Goal: Task Accomplishment & Management: Use online tool/utility

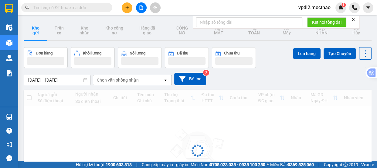
click at [326, 9] on span "vpdl2.mocthao" at bounding box center [315, 8] width 42 height 8
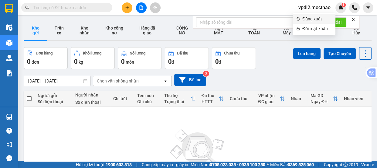
click at [313, 19] on span "Đăng xuất" at bounding box center [317, 18] width 29 height 7
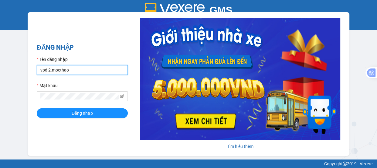
click at [84, 70] on input "vpdl2.mocthao" at bounding box center [82, 70] width 91 height 10
type input "vpdl1.mocthao"
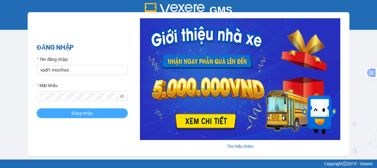
click at [76, 112] on span "Đăng nhập" at bounding box center [82, 113] width 21 height 7
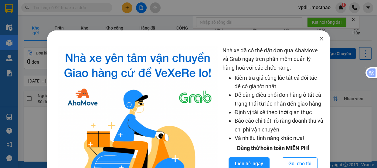
click at [319, 39] on icon "close" at bounding box center [321, 38] width 5 height 5
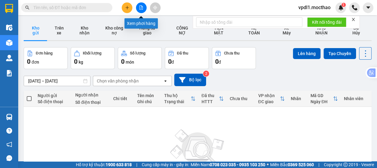
click at [142, 10] on button at bounding box center [141, 7] width 11 height 11
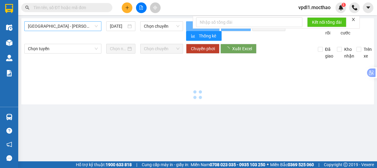
click at [81, 27] on span "[GEOGRAPHIC_DATA] - [PERSON_NAME]" at bounding box center [63, 26] width 70 height 9
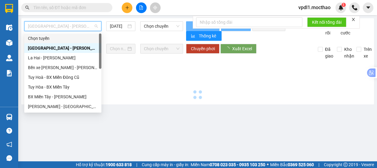
scroll to position [134, 0]
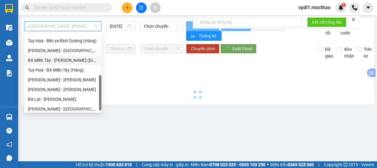
type input "[DATE]"
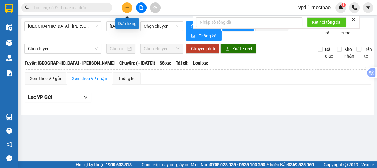
click at [126, 7] on icon "plus" at bounding box center [127, 7] width 4 height 4
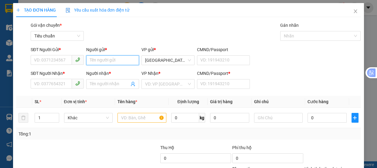
click at [98, 59] on input "Người gửi *" at bounding box center [112, 60] width 53 height 10
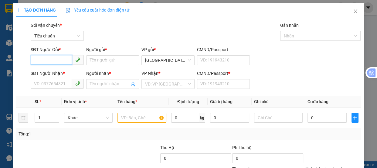
drag, startPoint x: 62, startPoint y: 59, endPoint x: 22, endPoint y: 94, distance: 53.4
click at [60, 60] on input "SĐT Người Gửi *" at bounding box center [51, 60] width 41 height 10
type input "0869278761"
click at [98, 54] on div "Người gửi *" at bounding box center [112, 50] width 53 height 9
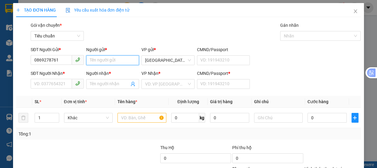
click at [100, 60] on input "Người gửi *" at bounding box center [112, 60] width 53 height 10
type input "a"
type input "A6"
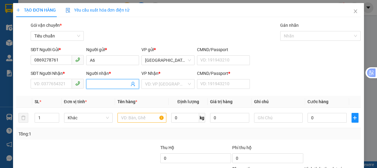
click at [98, 86] on input "Người nhận *" at bounding box center [110, 84] width 40 height 7
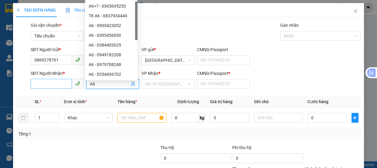
type input "A6"
click at [42, 85] on input "SĐT Người Nhận *" at bounding box center [51, 84] width 41 height 10
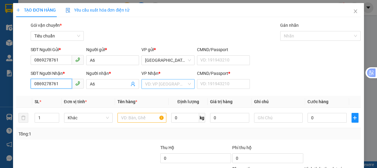
type input "0869278761"
click at [182, 84] on input "search" at bounding box center [166, 83] width 42 height 9
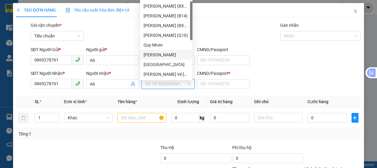
click at [153, 56] on div "[PERSON_NAME]" at bounding box center [166, 54] width 45 height 7
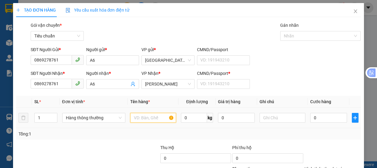
drag, startPoint x: 143, startPoint y: 119, endPoint x: 176, endPoint y: 89, distance: 44.7
click at [146, 114] on input "text" at bounding box center [153, 118] width 46 height 10
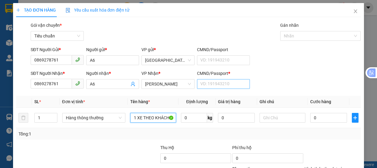
type input "1 XE THEO KHÁCH"
drag, startPoint x: 204, startPoint y: 82, endPoint x: 221, endPoint y: 70, distance: 21.6
click at [203, 82] on input "CMND/Passport *" at bounding box center [223, 84] width 53 height 10
type input "0"
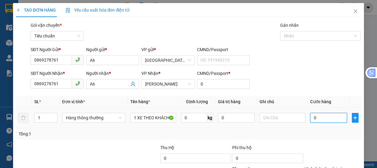
drag, startPoint x: 315, startPoint y: 115, endPoint x: 299, endPoint y: 82, distance: 36.8
click at [315, 115] on input "0" at bounding box center [329, 118] width 37 height 10
type input "2"
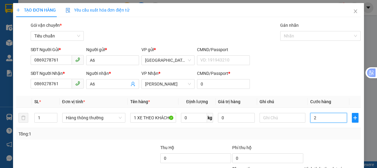
type input "25"
type input "250"
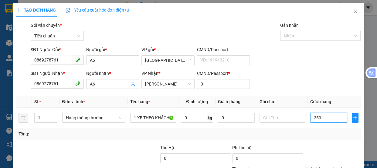
type input "250"
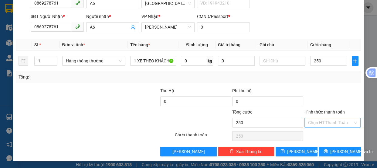
type input "250.000"
click at [315, 122] on input "Hình thức thanh toán" at bounding box center [330, 122] width 45 height 9
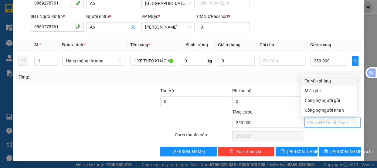
click at [320, 82] on div "Tại văn phòng" at bounding box center [329, 80] width 49 height 7
type input "0"
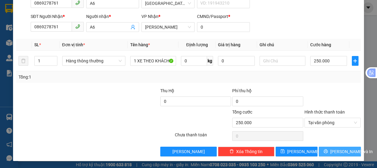
click at [333, 150] on span "[PERSON_NAME] và In" at bounding box center [352, 151] width 43 height 7
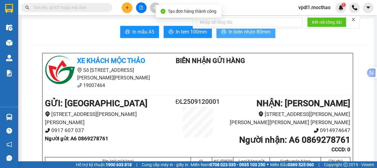
click at [237, 33] on span "In biên nhận 80mm" at bounding box center [250, 32] width 42 height 8
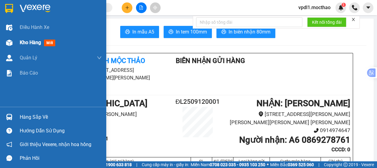
click at [31, 45] on span "Kho hàng" at bounding box center [30, 43] width 21 height 6
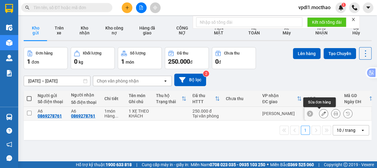
click at [322, 115] on icon at bounding box center [324, 113] width 4 height 4
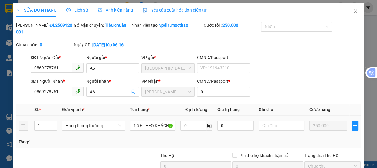
type input "0869278761"
type input "0"
type input "250.000"
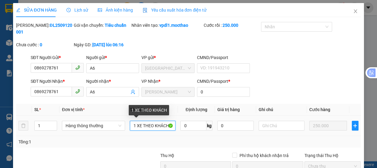
click at [141, 126] on input "1 XE THEO KHÁCH" at bounding box center [153, 126] width 46 height 10
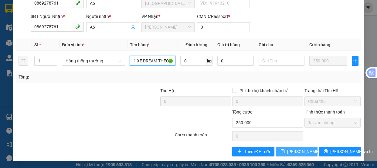
type input "1 XE DREAM THEO KHÁCH"
drag, startPoint x: 289, startPoint y: 149, endPoint x: 283, endPoint y: 137, distance: 13.9
click at [291, 140] on div "Total Paid Fee 250.000 Total UnPaid Fee 0 Cash Collection Total Fee Mã ĐH: ĐL25…" at bounding box center [188, 56] width 345 height 199
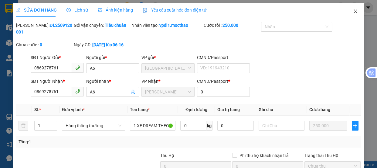
click at [353, 13] on icon "close" at bounding box center [355, 11] width 5 height 5
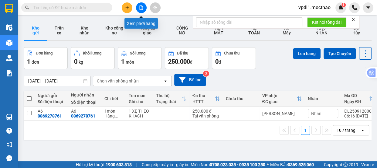
click at [144, 7] on button at bounding box center [141, 7] width 11 height 11
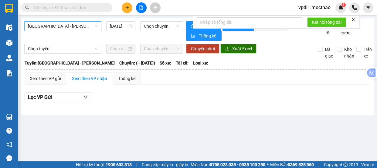
click at [74, 26] on span "[GEOGRAPHIC_DATA] - [PERSON_NAME]" at bounding box center [63, 26] width 70 height 9
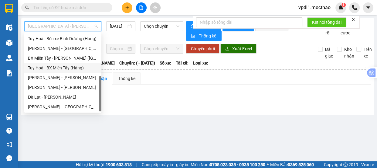
scroll to position [81, 0]
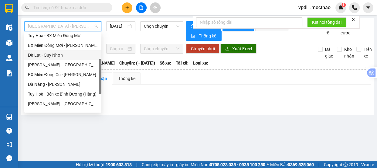
click at [53, 57] on div "Đà Lạt - Quy Nhơn" at bounding box center [63, 55] width 70 height 7
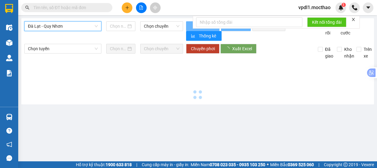
type input "[DATE]"
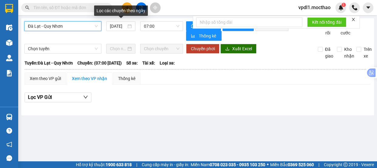
click at [76, 29] on span "Đà Lạt - Quy Nhơn" at bounding box center [63, 26] width 70 height 9
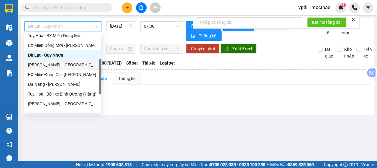
scroll to position [136, 0]
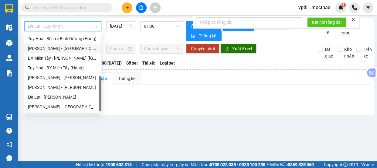
drag, startPoint x: 54, startPoint y: 47, endPoint x: 114, endPoint y: 31, distance: 62.7
click at [55, 47] on div "[PERSON_NAME] - [GEOGRAPHIC_DATA]" at bounding box center [63, 48] width 70 height 7
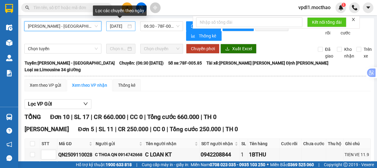
click at [128, 26] on div "[DATE]" at bounding box center [121, 26] width 22 height 7
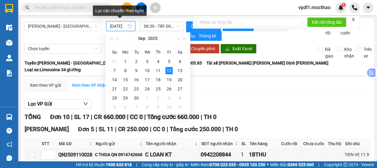
scroll to position [0, 5]
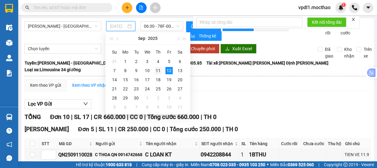
click at [158, 70] on div "11" at bounding box center [158, 70] width 7 height 7
type input "[DATE]"
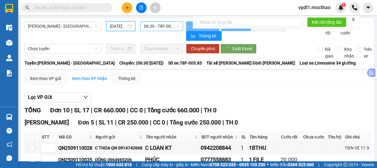
scroll to position [0, 5]
click at [171, 27] on span "06:30 - 78F-005.85" at bounding box center [162, 26] width 36 height 9
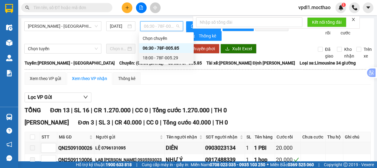
click at [157, 58] on div "18:00 - 78F-005.29" at bounding box center [166, 57] width 47 height 7
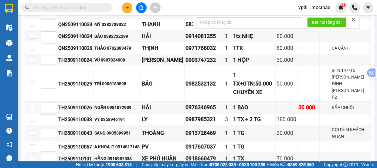
scroll to position [83, 0]
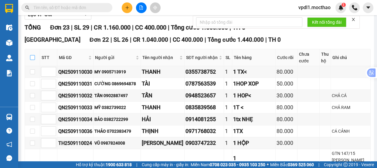
click at [31, 60] on input "checkbox" at bounding box center [32, 57] width 5 height 5
checkbox input "true"
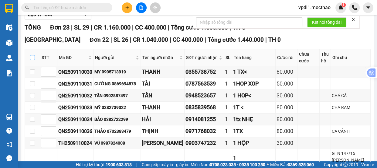
checkbox input "true"
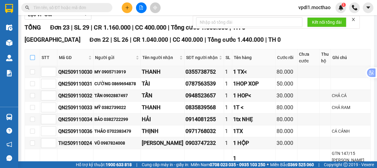
checkbox input "true"
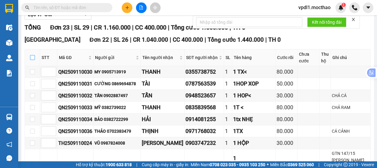
checkbox input "true"
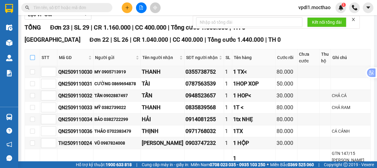
checkbox input "true"
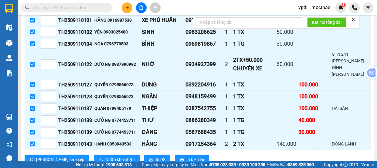
scroll to position [362, 0]
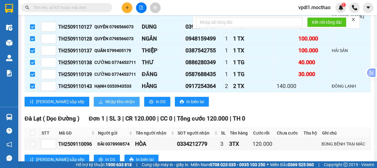
click at [105, 98] on span "Nhập kho nhận" at bounding box center [119, 101] width 29 height 7
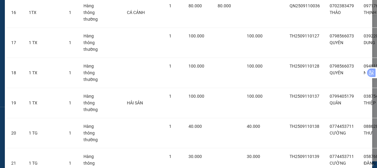
scroll to position [635, 0]
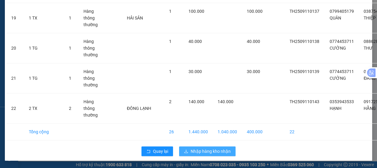
click at [210, 150] on span "Nhập hàng kho nhận" at bounding box center [211, 151] width 40 height 7
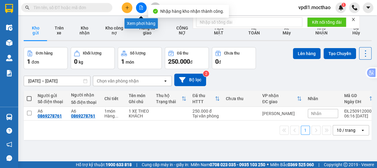
click at [137, 8] on button at bounding box center [141, 7] width 11 height 11
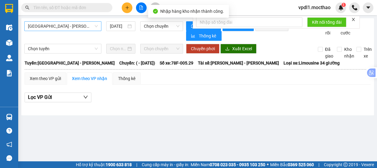
type input "[DATE]"
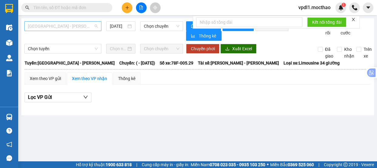
click at [77, 26] on span "[GEOGRAPHIC_DATA] - [PERSON_NAME]" at bounding box center [63, 26] width 70 height 9
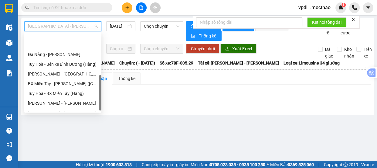
scroll to position [134, 0]
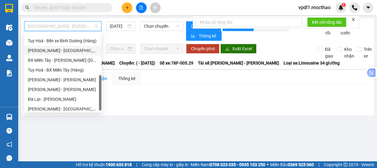
click at [57, 52] on div "[PERSON_NAME] - [GEOGRAPHIC_DATA]" at bounding box center [63, 50] width 70 height 7
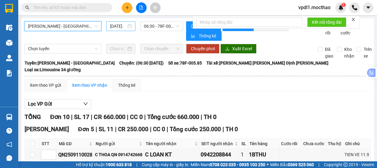
click at [126, 27] on div "[DATE]" at bounding box center [121, 26] width 22 height 7
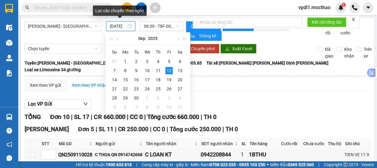
scroll to position [0, 5]
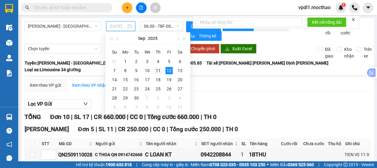
click at [159, 71] on div "11" at bounding box center [158, 70] width 7 height 7
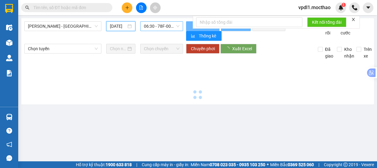
type input "[DATE]"
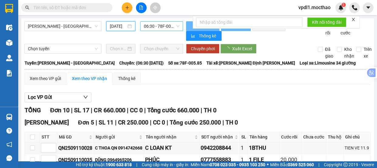
scroll to position [0, 5]
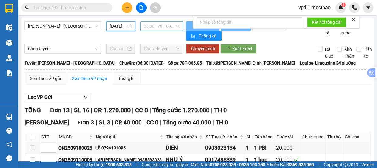
click at [170, 26] on span "06:30 - 78F-005.85" at bounding box center [162, 26] width 36 height 9
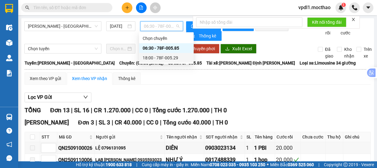
click at [162, 59] on div "18:00 - 78F-005.29" at bounding box center [166, 57] width 47 height 7
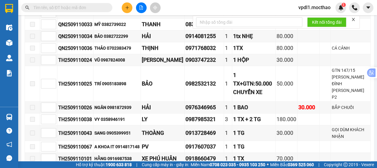
scroll to position [331, 0]
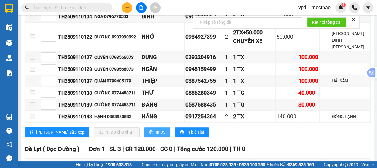
click at [156, 129] on span "In DS" at bounding box center [161, 132] width 10 height 7
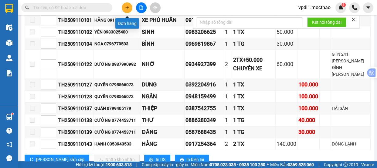
click at [127, 10] on button at bounding box center [127, 7] width 11 height 11
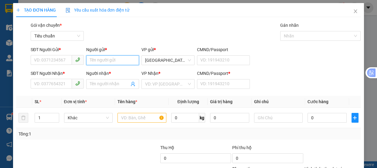
drag, startPoint x: 97, startPoint y: 67, endPoint x: 98, endPoint y: 71, distance: 3.8
click at [98, 71] on form "SĐT Người Gửi * VD: 0371234567 Người gửi * Tên người gửi VP gửi * [GEOGRAPHIC_D…" at bounding box center [188, 68] width 345 height 45
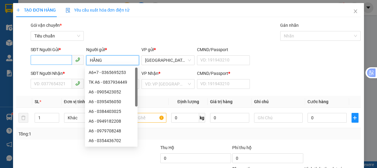
type input "HẰNG"
drag, startPoint x: 38, startPoint y: 60, endPoint x: 0, endPoint y: 61, distance: 37.7
click at [35, 60] on input "SĐT Người Gửi *" at bounding box center [51, 60] width 41 height 10
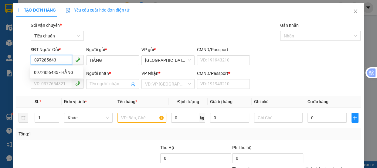
type input "0972856435"
click at [68, 72] on div "0972856435 - HẰNG" at bounding box center [56, 72] width 45 height 7
type input "0944078851"
type input "[PERSON_NAME]"
type input "0"
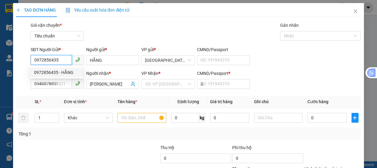
type input "40.000"
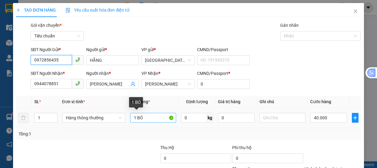
type input "0972856435"
click at [144, 119] on input "1 BÓ" at bounding box center [153, 118] width 46 height 10
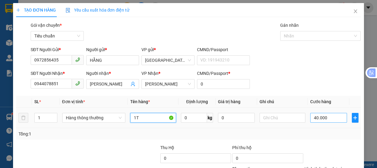
type input "1T"
click at [326, 116] on input "40.000" at bounding box center [329, 118] width 37 height 10
type input "1"
type input "10"
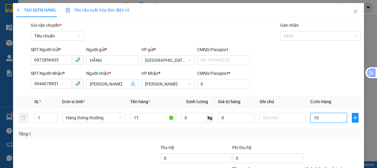
type input "10"
type input "100"
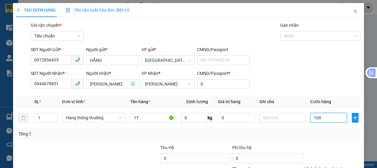
scroll to position [57, 0]
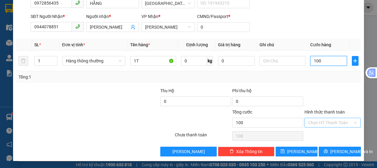
type input "100"
type input "100.000"
click at [309, 119] on input "Hình thức thanh toán" at bounding box center [330, 122] width 45 height 9
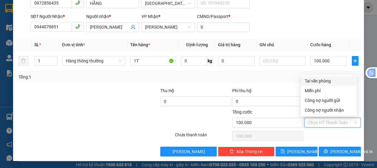
drag, startPoint x: 310, startPoint y: 80, endPoint x: 313, endPoint y: 79, distance: 3.4
click at [310, 79] on div "Tại văn phòng" at bounding box center [329, 80] width 49 height 7
type input "0"
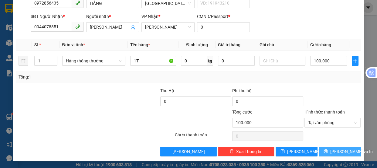
click at [332, 150] on span "[PERSON_NAME] và In" at bounding box center [352, 151] width 43 height 7
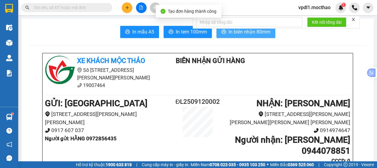
click at [232, 33] on span "In biên nhận 80mm" at bounding box center [250, 32] width 42 height 8
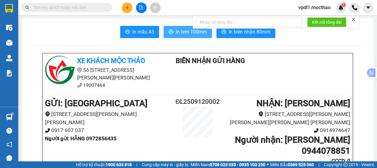
click at [187, 33] on span "In tem 100mm" at bounding box center [191, 32] width 31 height 8
click at [176, 32] on span "In tem 100mm" at bounding box center [191, 32] width 31 height 8
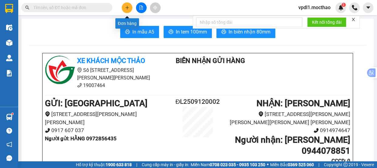
click at [126, 10] on button at bounding box center [127, 7] width 11 height 11
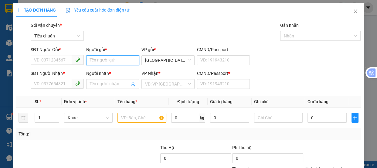
click at [110, 61] on input "Người gửi *" at bounding box center [112, 60] width 53 height 10
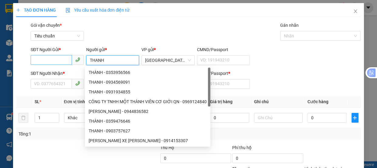
type input "THANH"
drag, startPoint x: 52, startPoint y: 58, endPoint x: 17, endPoint y: 80, distance: 40.8
click at [32, 71] on form "SĐT Người Gửi * VD: 0371234567 Người gửi * [PERSON_NAME] VP gửi * Đà Lạt CMND/P…" at bounding box center [188, 68] width 345 height 45
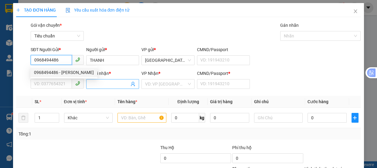
type input "0968494486"
click at [104, 84] on input "Người nhận *" at bounding box center [110, 84] width 40 height 7
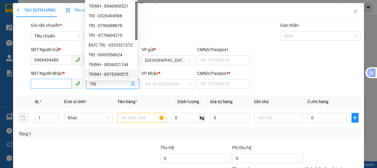
type input "TRỊ"
click at [49, 81] on input "SĐT Người Nhận *" at bounding box center [51, 84] width 41 height 10
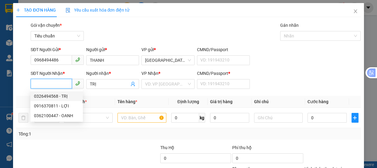
click at [50, 97] on div "0326494568 - TRỊ" at bounding box center [56, 96] width 45 height 7
type input "0326494568"
type input "0"
type input "80.000"
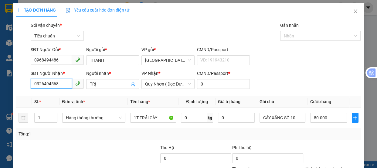
drag, startPoint x: 57, startPoint y: 81, endPoint x: 27, endPoint y: 1, distance: 85.9
click at [0, 82] on div "TẠO ĐƠN HÀNG Yêu cầu xuất [PERSON_NAME] điện tử Transit Pickup Surcharge Ids Tr…" at bounding box center [188, 84] width 377 height 168
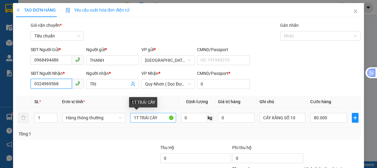
type input "0324969568"
drag, startPoint x: 161, startPoint y: 118, endPoint x: 138, endPoint y: 118, distance: 22.8
click at [138, 118] on input "1T TRÁI CÂY" at bounding box center [153, 118] width 46 height 10
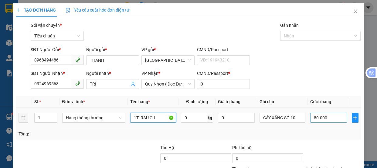
type input "1T RAU CỦ"
click at [324, 118] on input "80.000" at bounding box center [329, 118] width 37 height 10
type input "0"
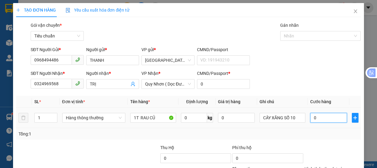
click at [311, 118] on input "0" at bounding box center [329, 118] width 37 height 10
type input "70"
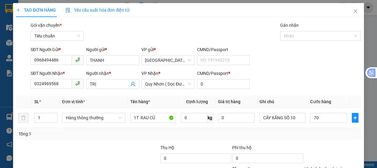
type input "70.000"
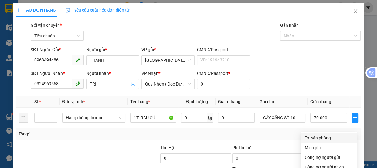
click at [314, 134] on div "Tại văn phòng" at bounding box center [329, 137] width 49 height 7
type input "0"
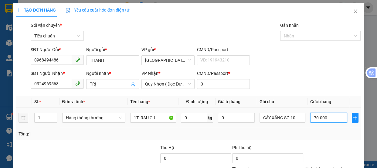
drag, startPoint x: 331, startPoint y: 63, endPoint x: 113, endPoint y: 163, distance: 240.0
click at [330, 113] on input "70.000" at bounding box center [329, 118] width 37 height 10
type input "6"
type input "60"
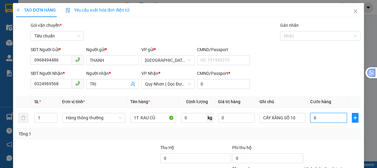
type input "60"
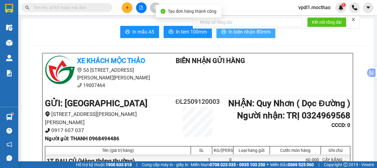
click at [250, 31] on span "In biên nhận 80mm" at bounding box center [250, 32] width 42 height 8
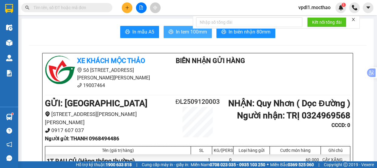
click at [182, 36] on button "In tem 100mm" at bounding box center [188, 32] width 48 height 12
drag, startPoint x: 183, startPoint y: 33, endPoint x: 183, endPoint y: 39, distance: 5.8
click at [183, 34] on span "In tem 100mm" at bounding box center [191, 32] width 31 height 8
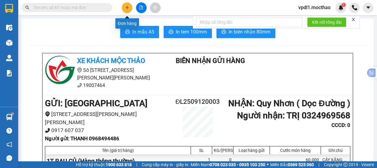
click at [128, 5] on icon "plus" at bounding box center [127, 7] width 4 height 4
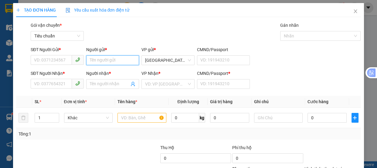
click at [108, 60] on input "Người gửi *" at bounding box center [112, 60] width 53 height 10
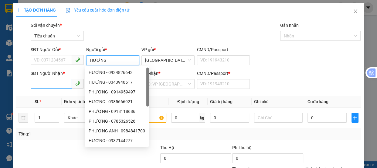
type input "HƯƠNG"
click at [53, 83] on input "SĐT Người Nhận *" at bounding box center [51, 84] width 41 height 10
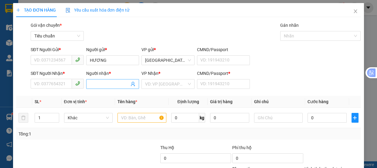
click at [95, 84] on input "Người nhận *" at bounding box center [110, 84] width 40 height 7
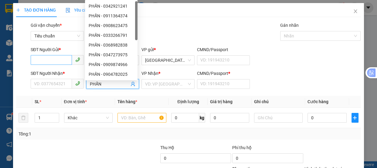
type input "PHẤN"
click at [43, 60] on input "SĐT Người Gửi *" at bounding box center [51, 60] width 41 height 10
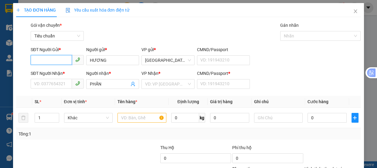
drag, startPoint x: 56, startPoint y: 59, endPoint x: 63, endPoint y: 59, distance: 6.7
click at [55, 57] on input "SĐT Người Gửi *" at bounding box center [51, 60] width 41 height 10
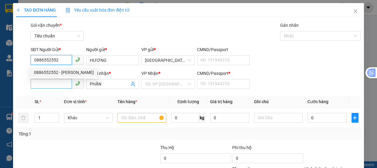
type input "0886552552"
click at [47, 82] on input "SĐT Người Nhận *" at bounding box center [51, 84] width 41 height 10
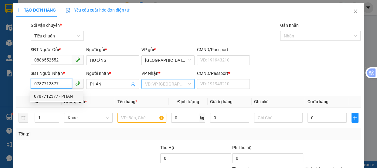
type input "0787712377"
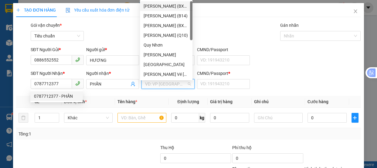
click at [164, 80] on input "search" at bounding box center [166, 83] width 42 height 9
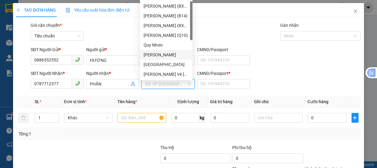
click at [152, 56] on div "[PERSON_NAME]" at bounding box center [166, 54] width 45 height 7
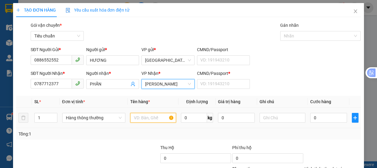
click at [139, 113] on input "text" at bounding box center [153, 118] width 46 height 10
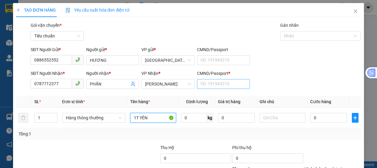
type input "1T YÊN"
click at [200, 79] on input "CMND/Passport *" at bounding box center [223, 84] width 53 height 10
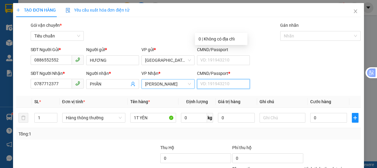
type input "0"
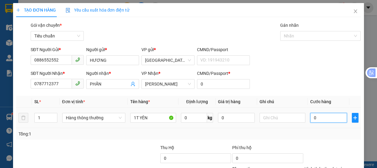
drag, startPoint x: 320, startPoint y: 62, endPoint x: 305, endPoint y: 62, distance: 15.5
click at [320, 113] on input "0" at bounding box center [329, 118] width 37 height 10
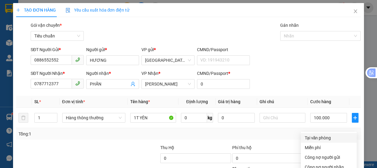
click at [309, 134] on div "Tại văn phòng" at bounding box center [329, 137] width 49 height 7
drag, startPoint x: 338, startPoint y: 152, endPoint x: 290, endPoint y: 117, distance: 59.0
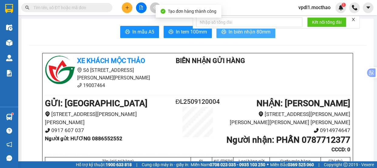
click at [248, 36] on button "In biên nhận 80mm" at bounding box center [246, 32] width 59 height 12
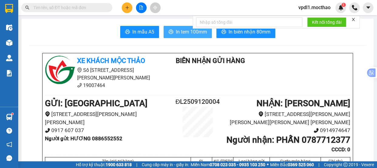
click at [177, 29] on span "In tem 100mm" at bounding box center [191, 32] width 31 height 8
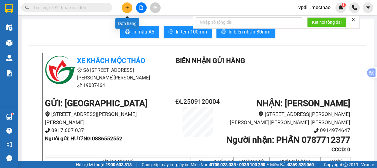
click at [129, 9] on button at bounding box center [127, 7] width 11 height 11
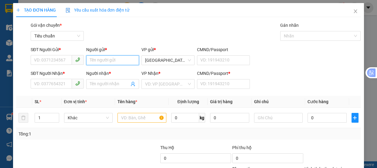
drag, startPoint x: 109, startPoint y: 63, endPoint x: 115, endPoint y: 49, distance: 14.6
click at [109, 61] on input "Người gửi *" at bounding box center [112, 60] width 53 height 10
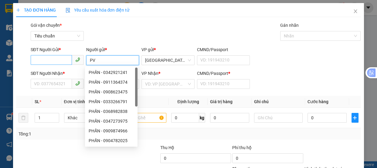
type input "PV"
click at [51, 56] on input "SĐT Người Gửi *" at bounding box center [51, 60] width 41 height 10
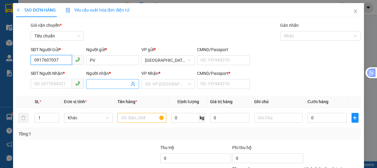
type input "0917607037"
click at [92, 85] on input "Người nhận *" at bounding box center [110, 84] width 40 height 7
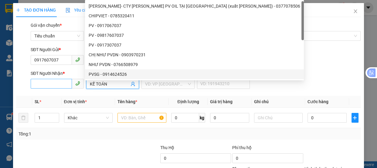
type input "KẾ TOÁN"
click at [62, 83] on input "SĐT Người Nhận *" at bounding box center [51, 84] width 41 height 10
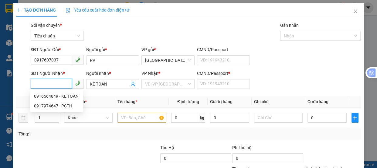
click at [64, 83] on input "SĐT Người Nhận *" at bounding box center [51, 84] width 41 height 10
click at [62, 96] on div "0916564849 - KẾ TOÁN" at bounding box center [56, 96] width 45 height 7
type input "0916564849"
type input "A"
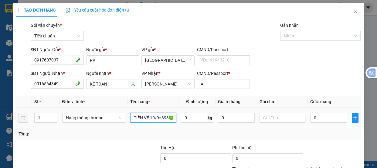
drag, startPoint x: 157, startPoint y: 118, endPoint x: 135, endPoint y: 118, distance: 21.3
click at [135, 118] on input "TIỀN VÉ 10/9=3930+CTS=950+CĐ=670" at bounding box center [153, 118] width 46 height 10
type input "T+CTS=950+CĐ=670"
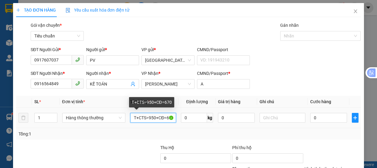
drag, startPoint x: 173, startPoint y: 117, endPoint x: 12, endPoint y: 109, distance: 160.7
click at [0, 128] on div "TẠO ĐƠN HÀNG Yêu cầu xuất [PERSON_NAME] điện tử Transit Pickup Surcharge Ids Tr…" at bounding box center [188, 84] width 377 height 168
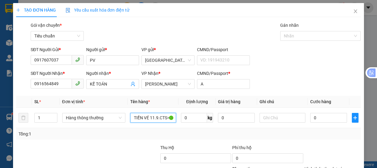
type input "TIỀN VÉ 11.9.CTS=910,CDG=350,1V =280"
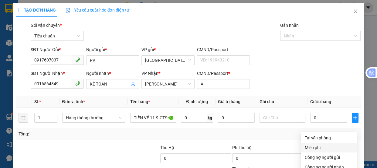
click at [313, 144] on div "Miễn phí" at bounding box center [329, 147] width 49 height 7
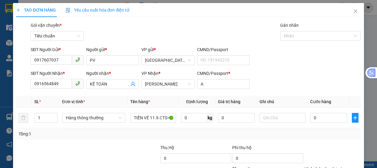
drag, startPoint x: 331, startPoint y: 151, endPoint x: 281, endPoint y: 110, distance: 65.0
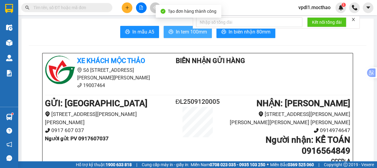
drag, startPoint x: 181, startPoint y: 31, endPoint x: 191, endPoint y: 32, distance: 10.1
click at [184, 32] on span "In tem 100mm" at bounding box center [191, 32] width 31 height 8
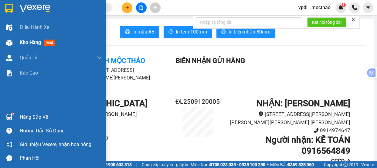
click at [32, 45] on span "Kho hàng" at bounding box center [30, 43] width 21 height 6
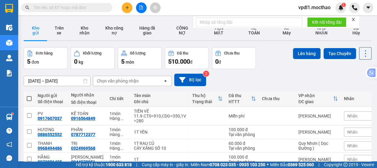
click at [31, 96] on span at bounding box center [29, 98] width 5 height 5
click at [29, 95] on input "checkbox" at bounding box center [29, 95] width 0 height 0
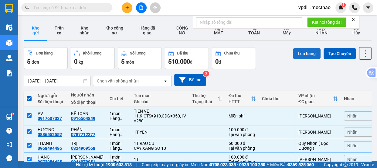
click at [305, 54] on button "Lên hàng" at bounding box center [307, 53] width 28 height 11
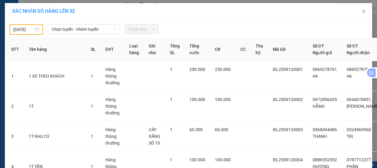
click at [35, 30] on div "[DATE]" at bounding box center [26, 29] width 26 height 7
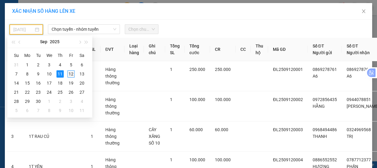
click at [70, 73] on div "12" at bounding box center [70, 73] width 7 height 7
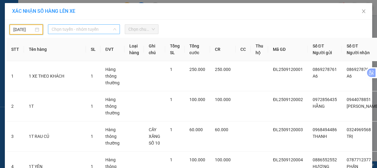
click at [91, 32] on span "Chọn tuyến - nhóm tuyến" at bounding box center [84, 29] width 65 height 9
type input "[DATE]"
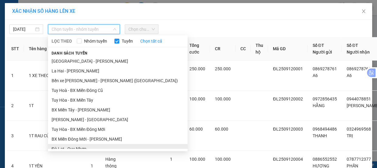
click at [74, 144] on li "Đà Lạt - Quy Nhơn" at bounding box center [118, 149] width 140 height 10
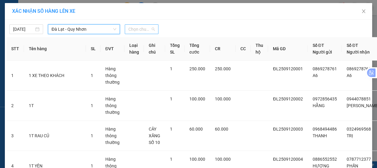
click at [145, 30] on span "Chọn chuyến" at bounding box center [142, 29] width 26 height 9
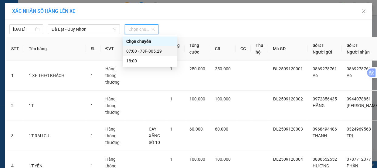
click at [143, 50] on div "07:00 - 78F-005.29" at bounding box center [149, 51] width 47 height 7
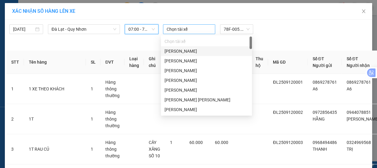
click at [193, 29] on div at bounding box center [189, 29] width 49 height 7
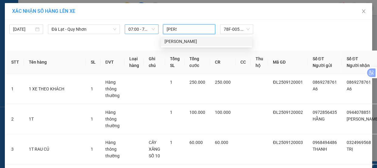
type input "[PERSON_NAME]"
click at [172, 44] on div "[PERSON_NAME]" at bounding box center [207, 41] width 84 height 7
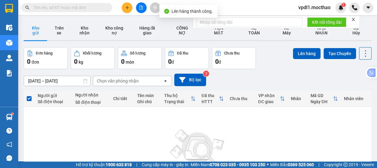
click at [139, 8] on icon "file-add" at bounding box center [141, 7] width 4 height 4
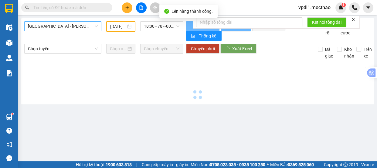
type input "[DATE]"
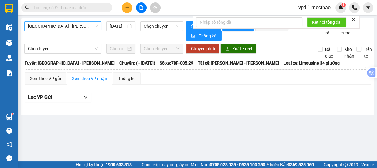
click at [86, 26] on span "[GEOGRAPHIC_DATA] - [PERSON_NAME]" at bounding box center [63, 26] width 70 height 9
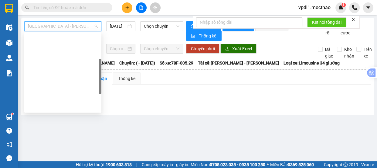
click at [55, 132] on div "Đà Lạt - Quy Nhơn" at bounding box center [63, 135] width 70 height 7
type input "[DATE]"
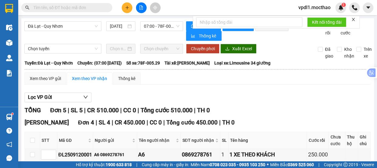
click at [353, 20] on icon "close" at bounding box center [354, 19] width 4 height 4
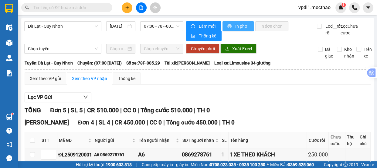
click at [237, 27] on span "In phơi" at bounding box center [242, 26] width 14 height 7
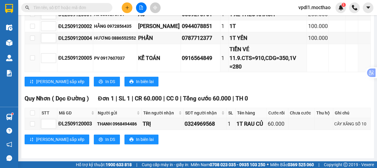
scroll to position [86, 0]
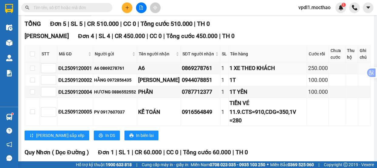
click at [172, 148] on div "[PERSON_NAME] 5 | SL 5 | CR 510.000 | CC 0 | [PERSON_NAME] 510.000 | TH 0 [PERS…" at bounding box center [198, 112] width 346 height 186
click at [299, 38] on div "Tuy Hòa Đơn 4 | SL 4 | CR 450.000 | CC 0 | Tổng cước 450.000 | TH 0" at bounding box center [198, 36] width 346 height 9
